Goal: Information Seeking & Learning: Learn about a topic

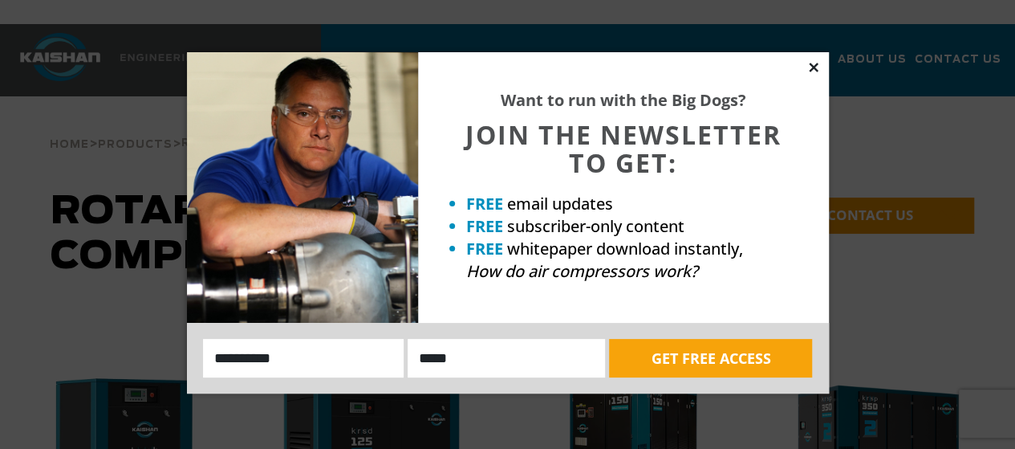
click at [810, 68] on icon at bounding box center [813, 67] width 9 height 9
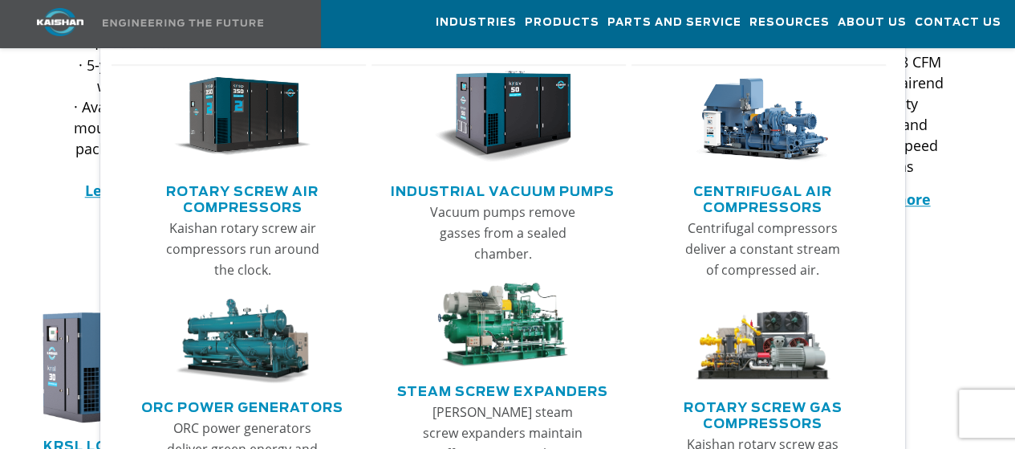
scroll to position [607, 0]
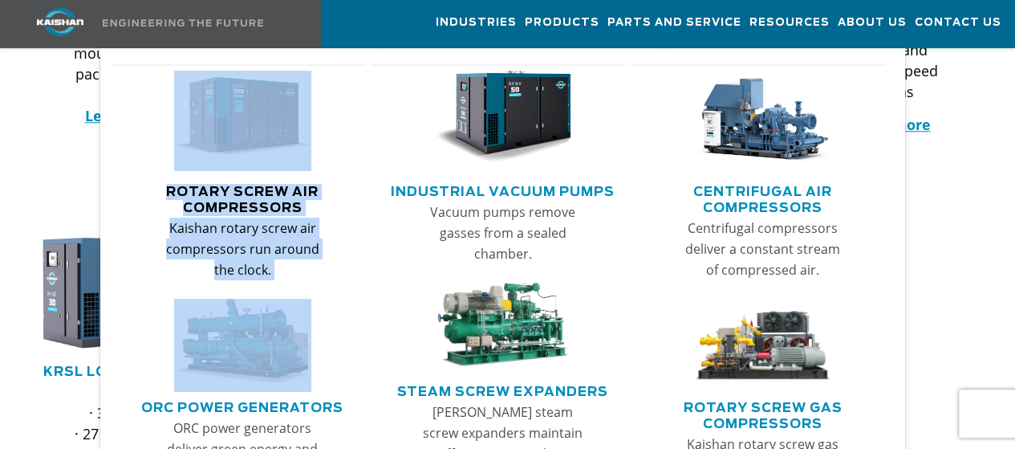
drag, startPoint x: 126, startPoint y: 299, endPoint x: 175, endPoint y: 124, distance: 181.6
click at [175, 124] on ul "Rotary Screw Air Compressors Kaishan rotary screw air compressors run around th…" at bounding box center [239, 288] width 255 height 449
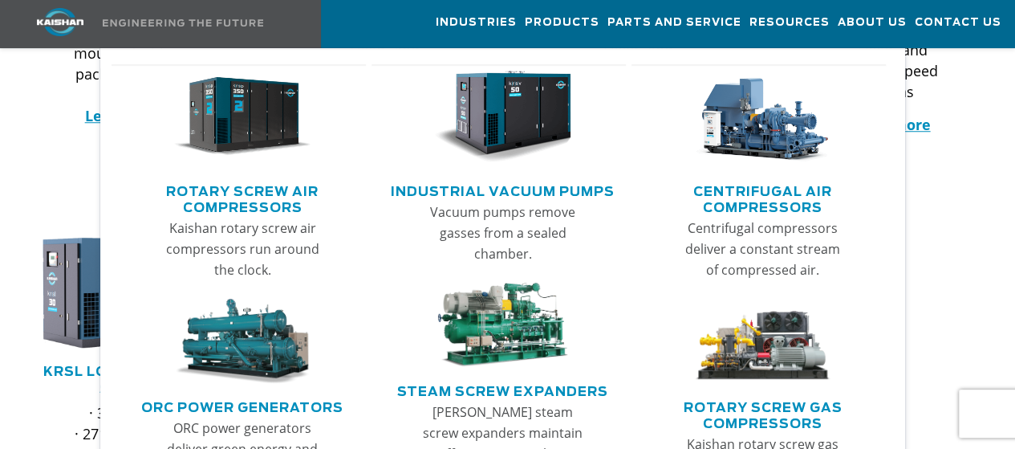
click at [382, 256] on div "Vacuum pumps remove gasses from a sealed chamber." at bounding box center [503, 238] width 247 height 75
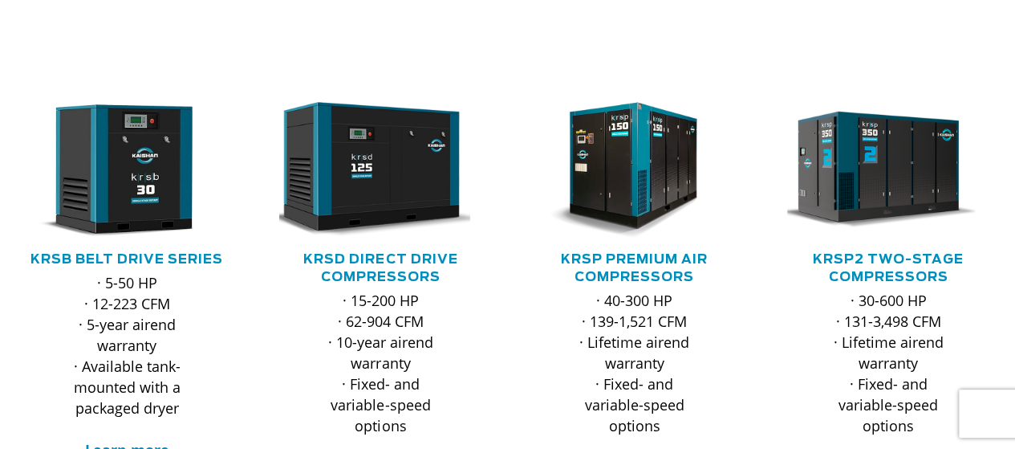
scroll to position [0, 0]
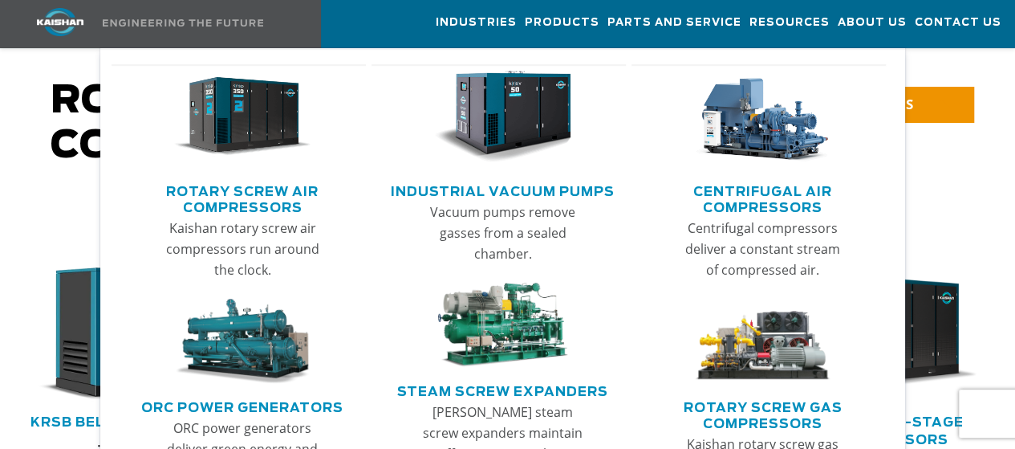
scroll to position [83, 0]
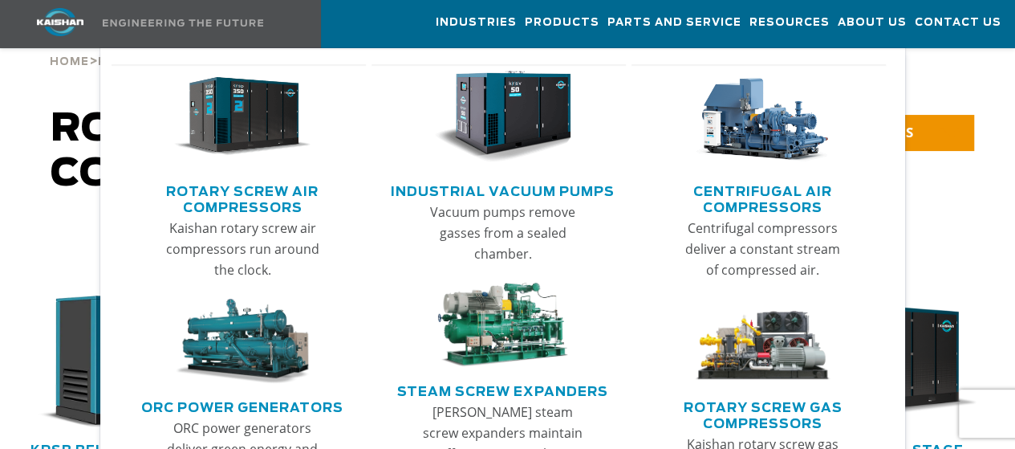
click at [770, 197] on link "Centrifugal Air Compressors" at bounding box center [762, 197] width 247 height 40
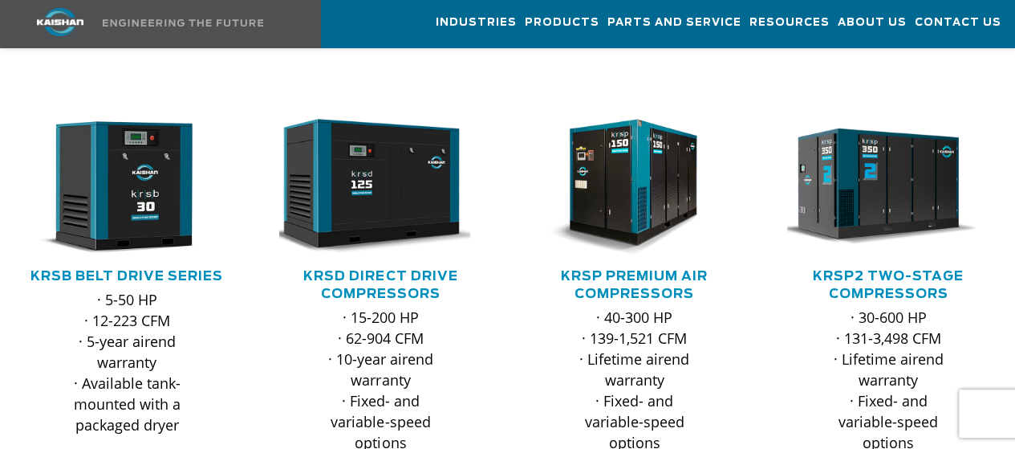
scroll to position [254, 0]
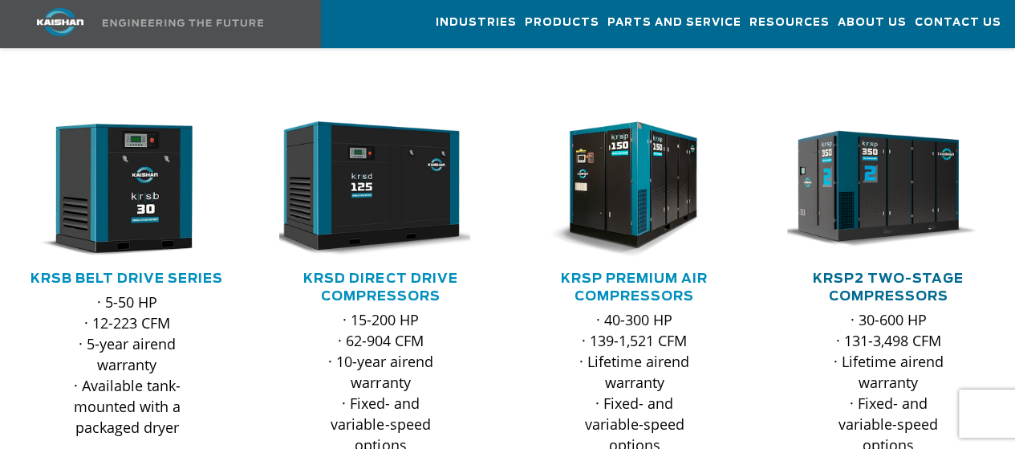
click at [912, 272] on link "KRSP2 Two-Stage Compressors" at bounding box center [888, 287] width 151 height 30
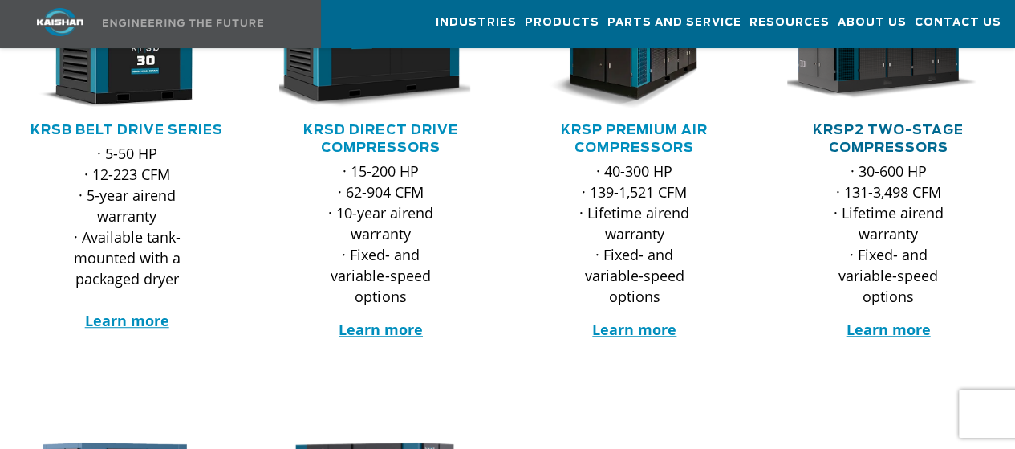
scroll to position [404, 0]
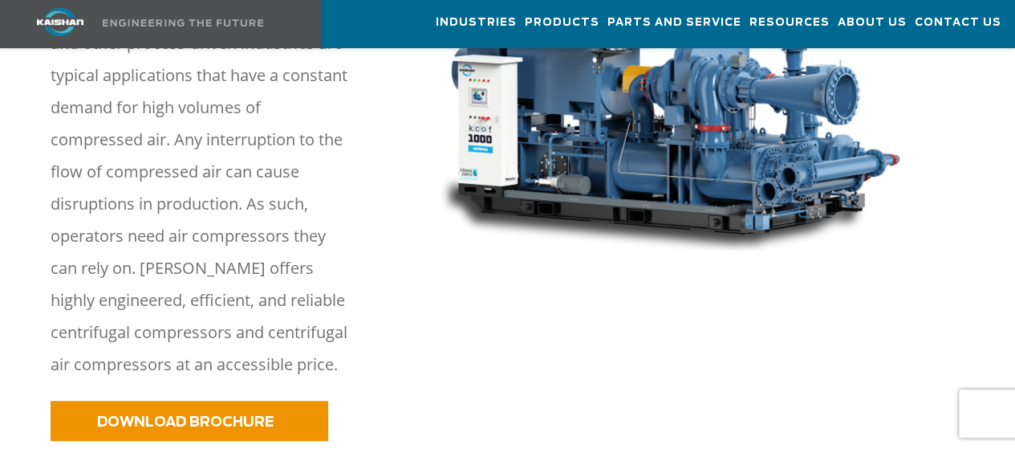
scroll to position [416, 0]
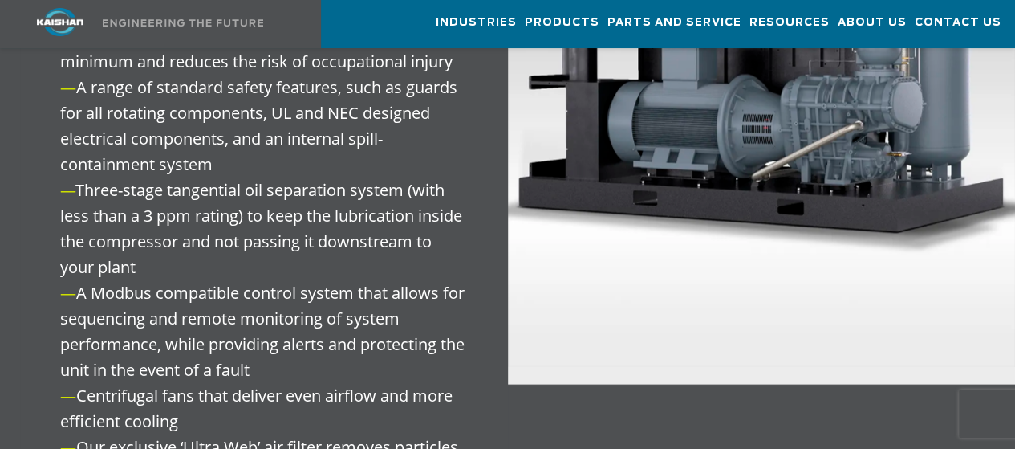
scroll to position [2034, 0]
